Goal: Task Accomplishment & Management: Use online tool/utility

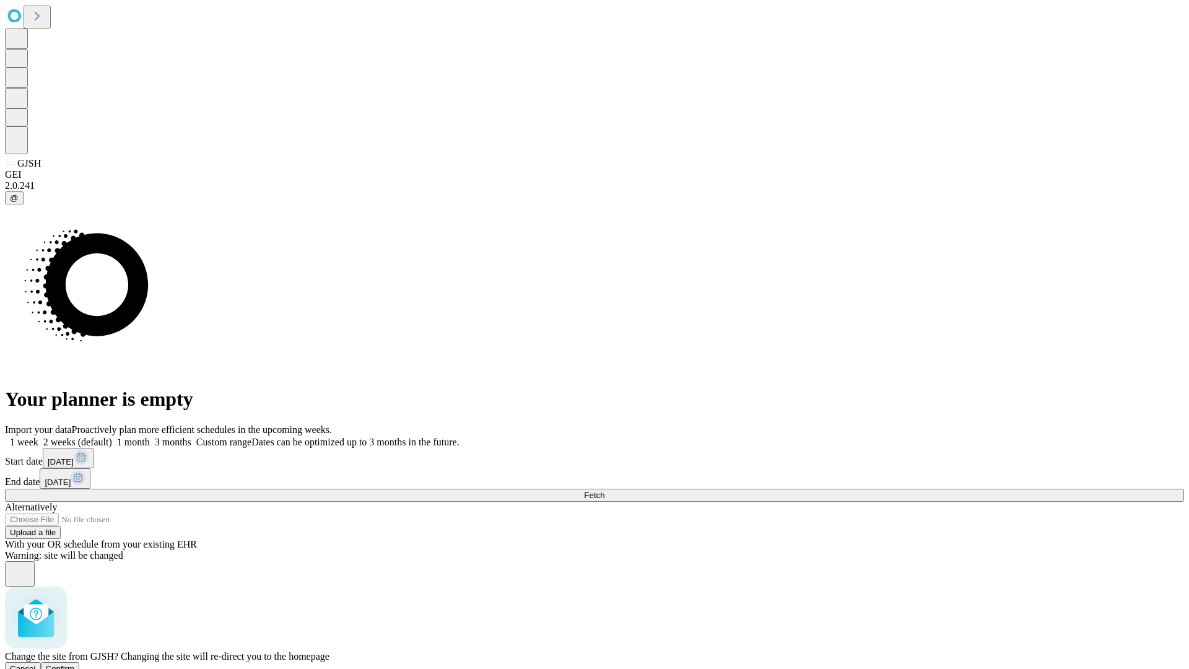
click at [75, 664] on span "Confirm" at bounding box center [60, 668] width 29 height 9
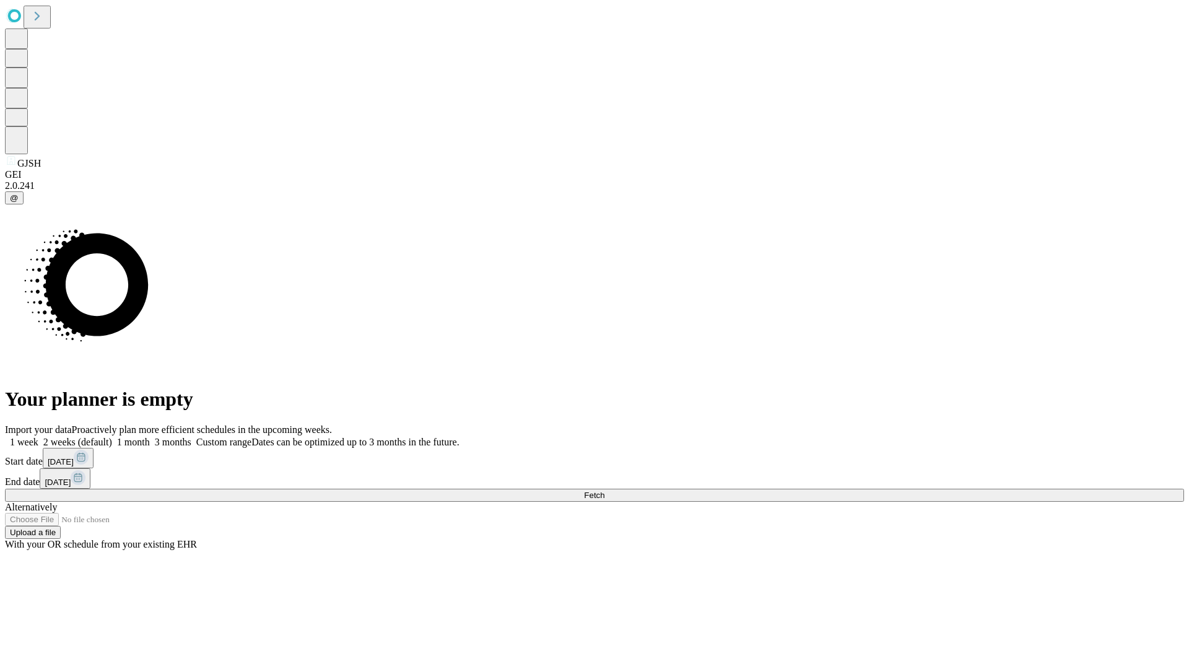
click at [112, 437] on label "2 weeks (default)" at bounding box center [75, 442] width 74 height 11
click at [604, 490] on span "Fetch" at bounding box center [594, 494] width 20 height 9
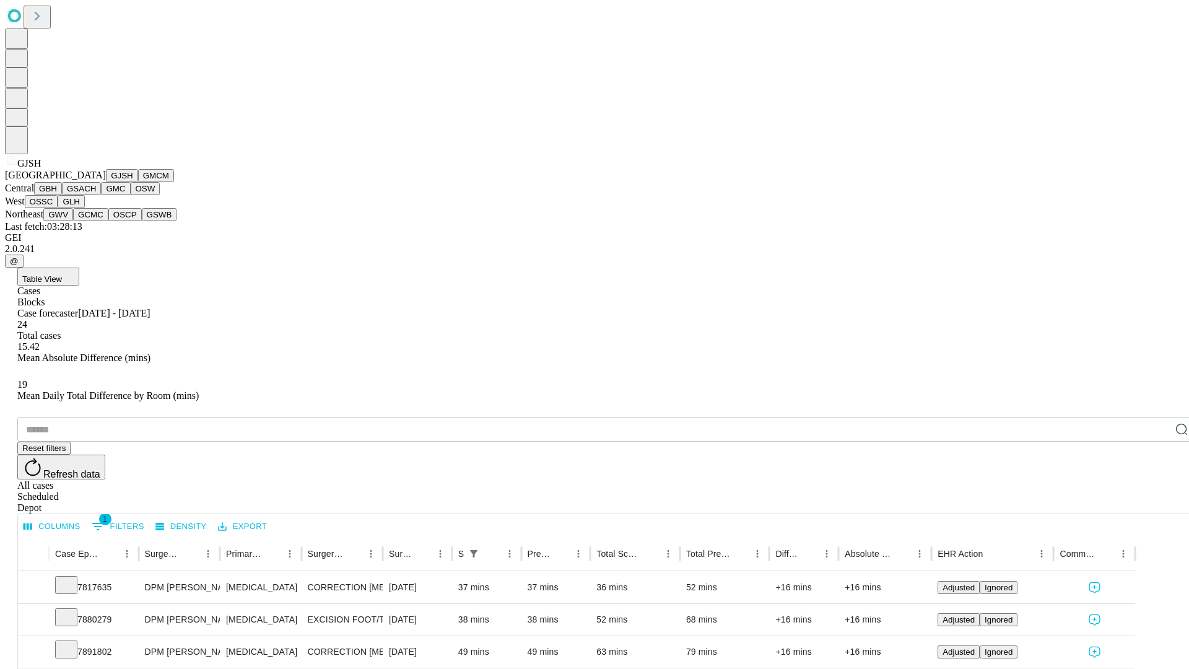
click at [138, 182] on button "GMCM" at bounding box center [156, 175] width 36 height 13
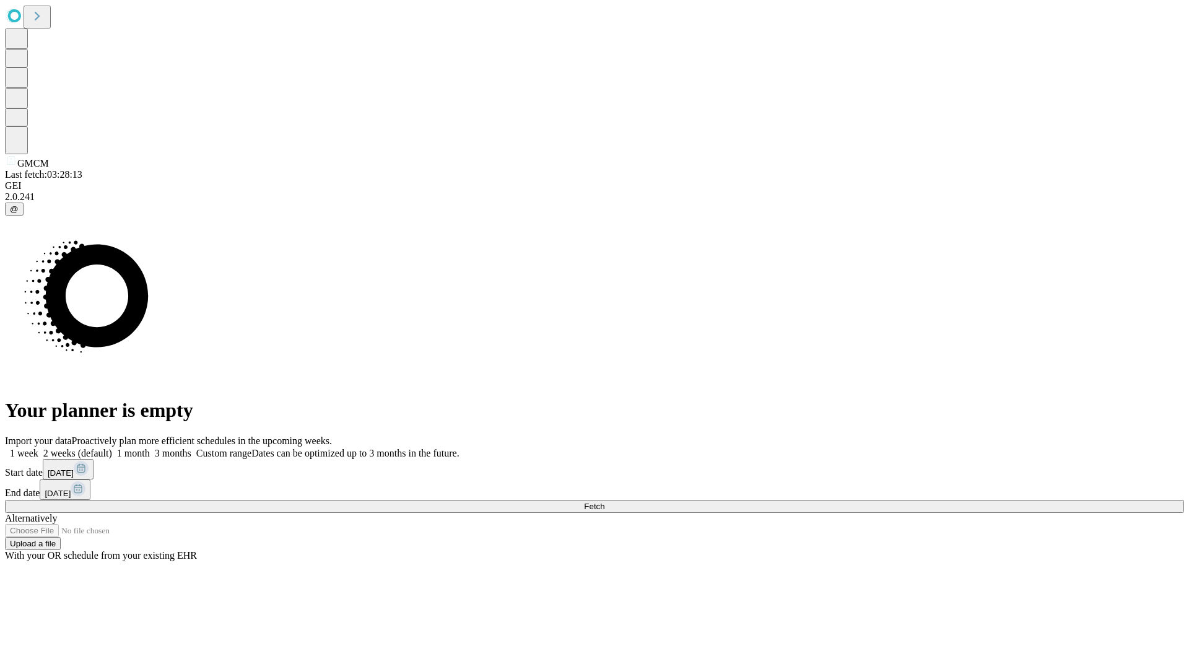
click at [112, 448] on label "2 weeks (default)" at bounding box center [75, 453] width 74 height 11
click at [604, 502] on span "Fetch" at bounding box center [594, 506] width 20 height 9
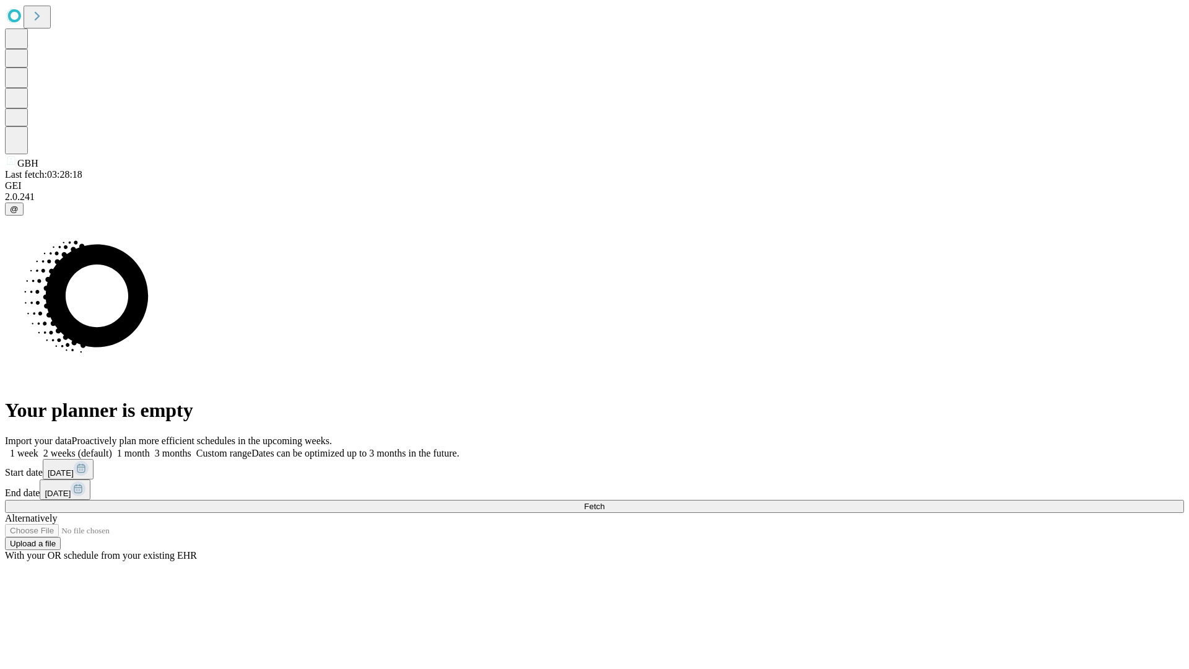
click at [112, 448] on label "2 weeks (default)" at bounding box center [75, 453] width 74 height 11
click at [604, 502] on span "Fetch" at bounding box center [594, 506] width 20 height 9
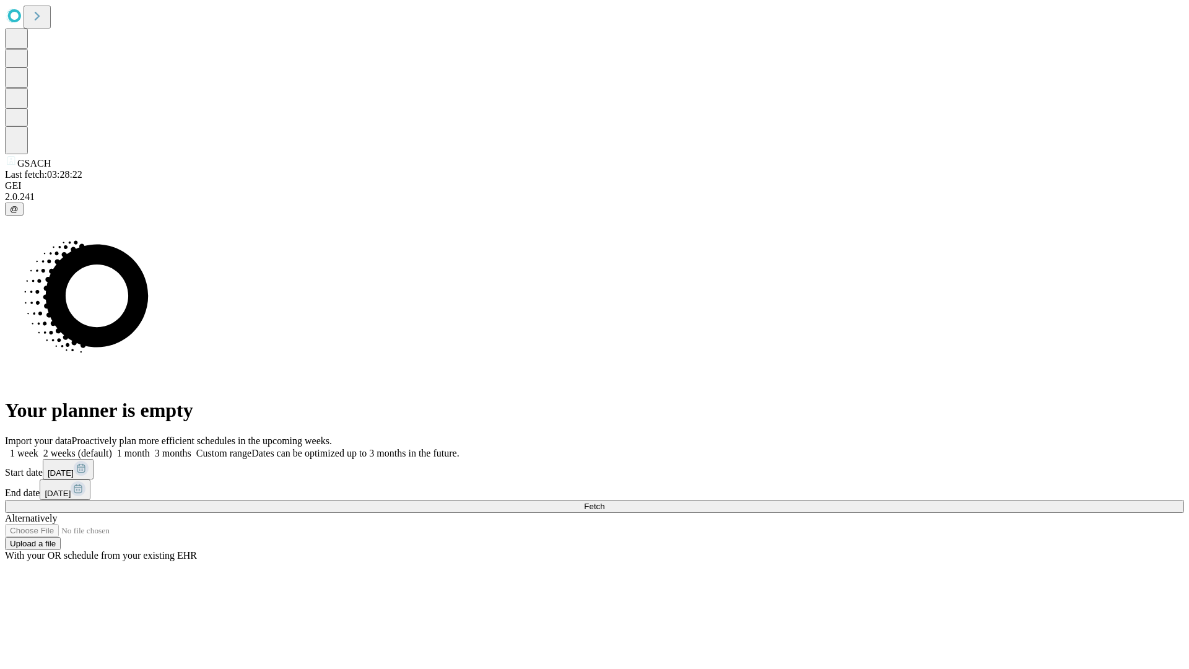
click at [112, 448] on label "2 weeks (default)" at bounding box center [75, 453] width 74 height 11
click at [604, 502] on span "Fetch" at bounding box center [594, 506] width 20 height 9
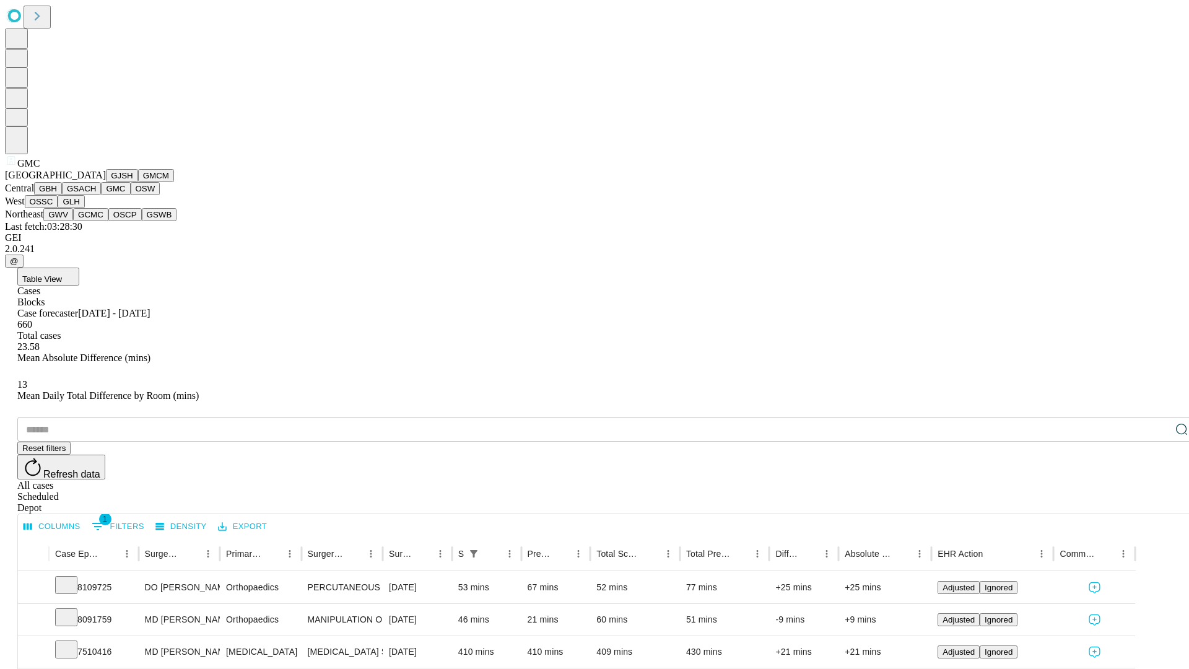
click at [131, 195] on button "OSW" at bounding box center [146, 188] width 30 height 13
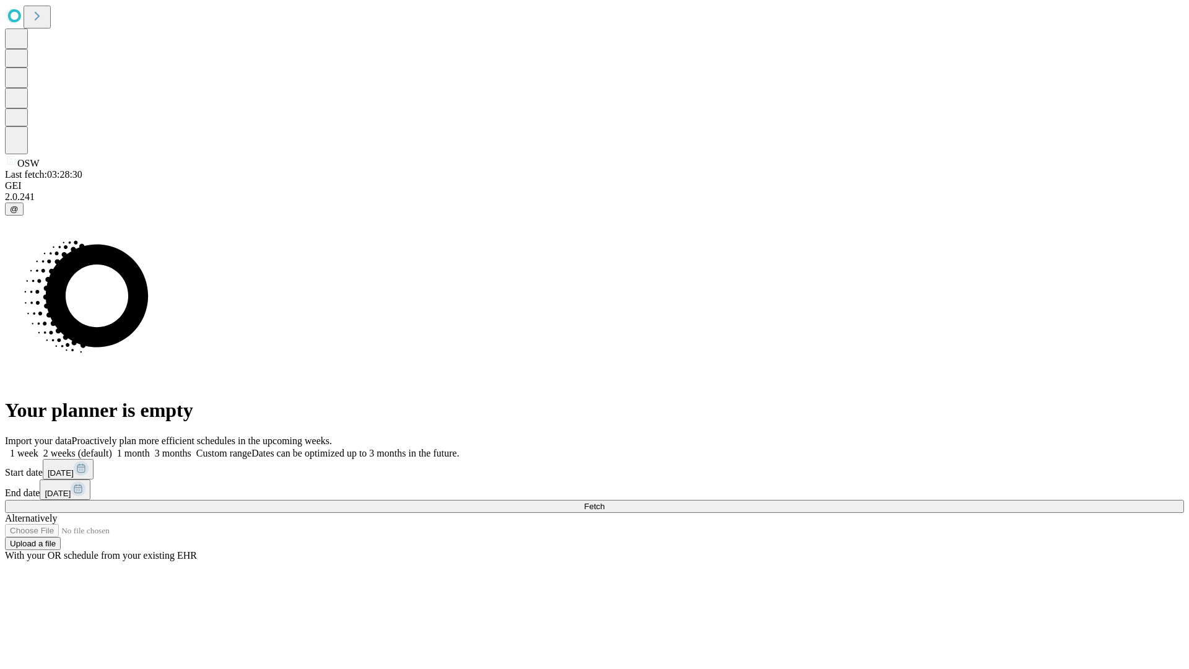
click at [112, 448] on label "2 weeks (default)" at bounding box center [75, 453] width 74 height 11
click at [604, 502] on span "Fetch" at bounding box center [594, 506] width 20 height 9
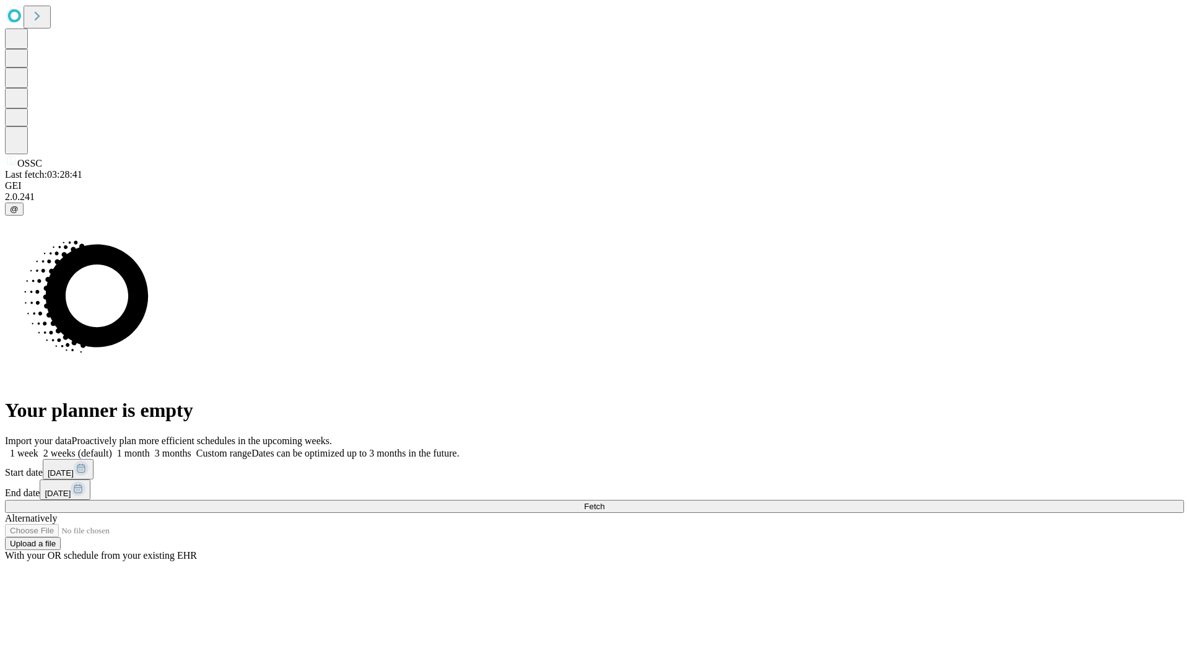
click at [112, 448] on label "2 weeks (default)" at bounding box center [75, 453] width 74 height 11
click at [604, 502] on span "Fetch" at bounding box center [594, 506] width 20 height 9
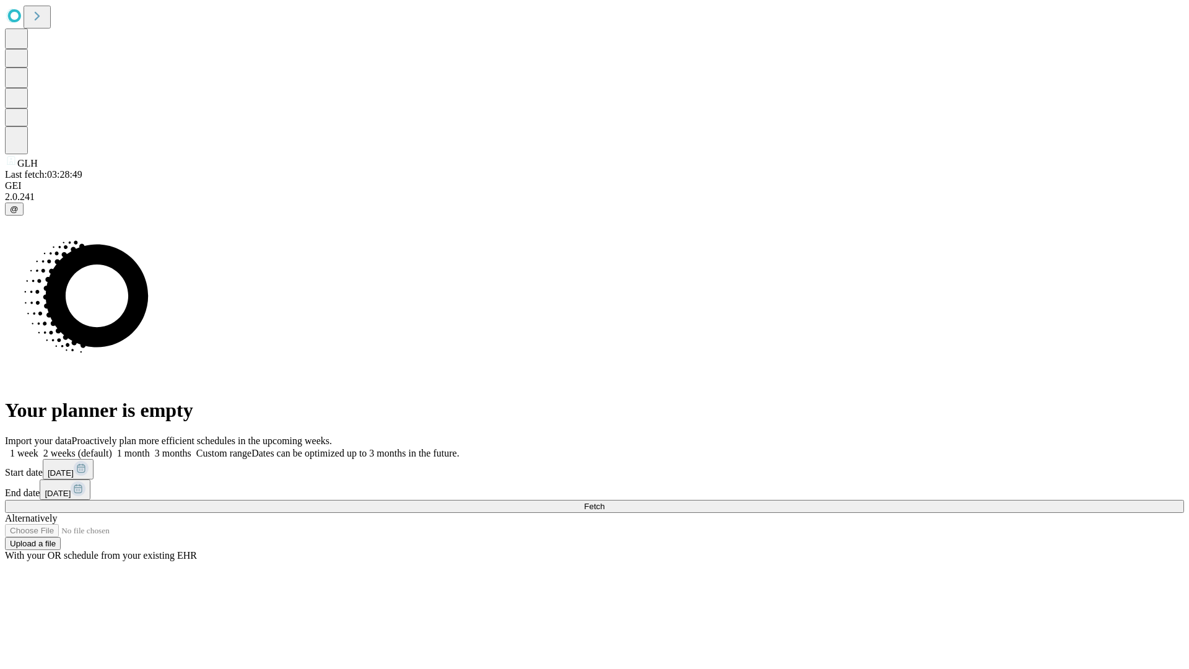
click at [112, 448] on label "2 weeks (default)" at bounding box center [75, 453] width 74 height 11
click at [604, 502] on span "Fetch" at bounding box center [594, 506] width 20 height 9
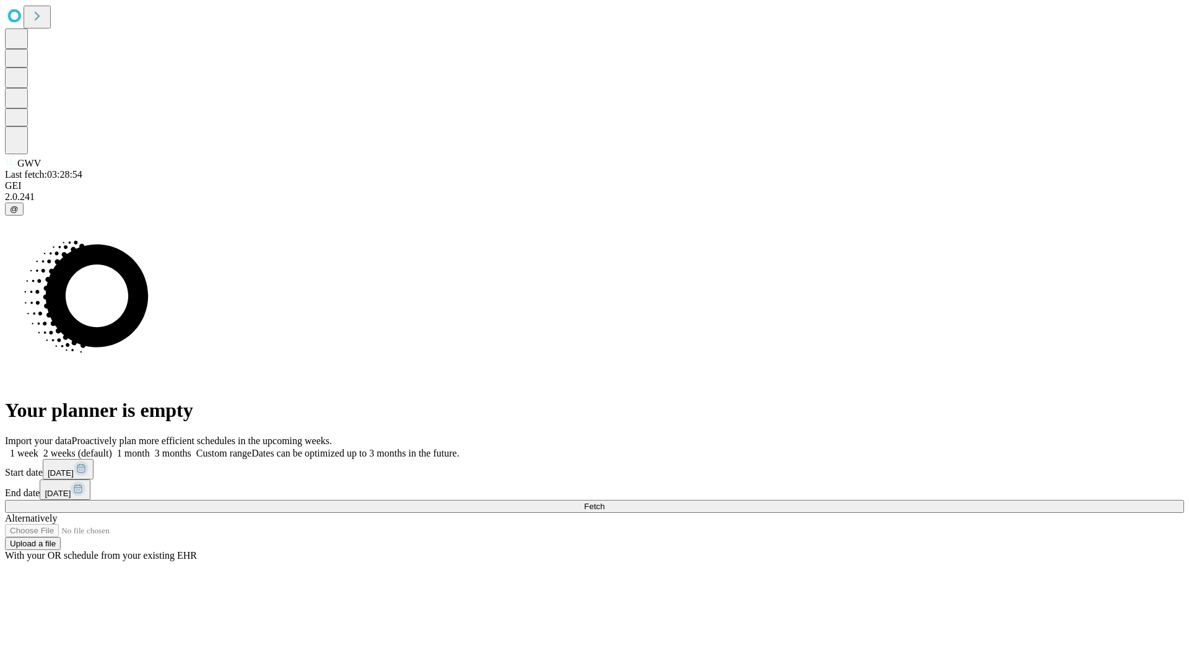
click at [112, 448] on label "2 weeks (default)" at bounding box center [75, 453] width 74 height 11
click at [604, 502] on span "Fetch" at bounding box center [594, 506] width 20 height 9
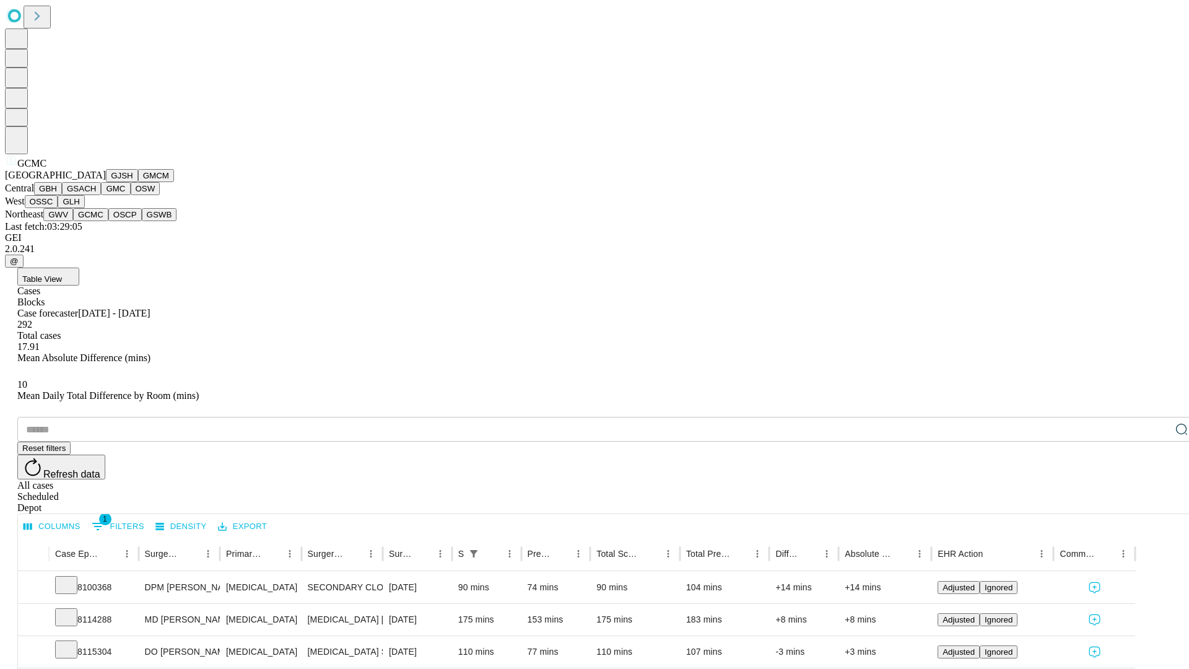
click at [108, 221] on button "OSCP" at bounding box center [124, 214] width 33 height 13
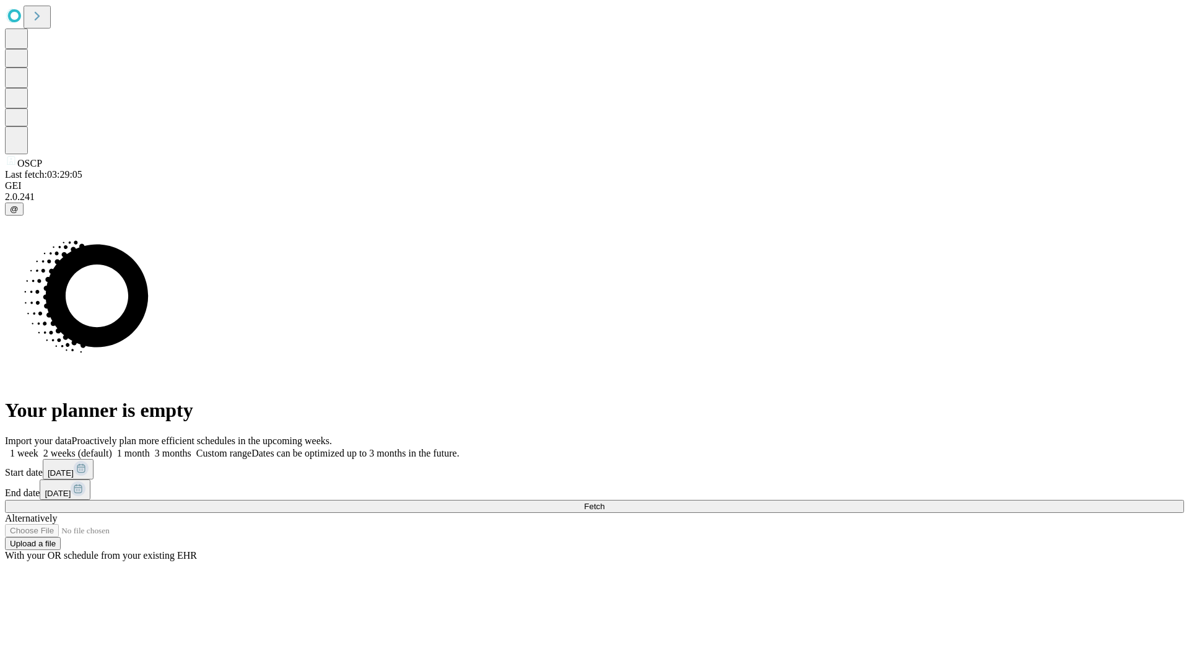
click at [112, 448] on label "2 weeks (default)" at bounding box center [75, 453] width 74 height 11
click at [604, 502] on span "Fetch" at bounding box center [594, 506] width 20 height 9
